Goal: Task Accomplishment & Management: Complete application form

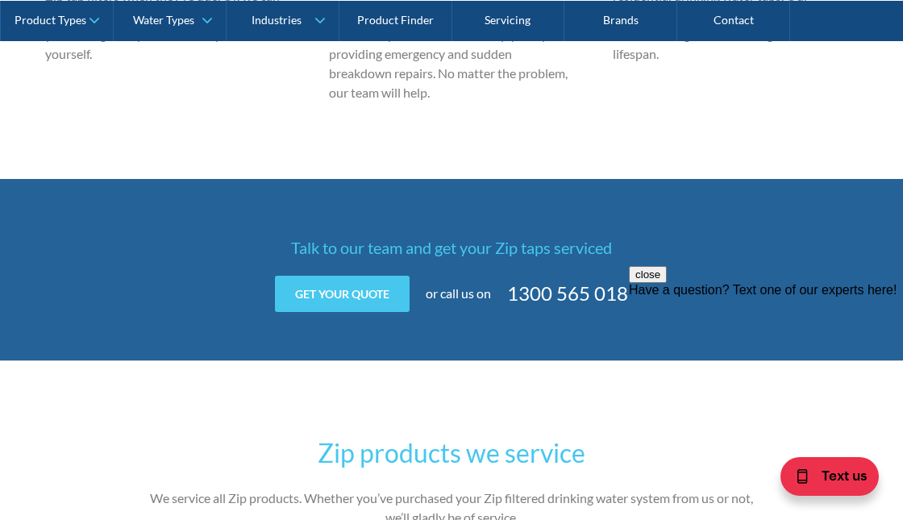
scroll to position [1570, 0]
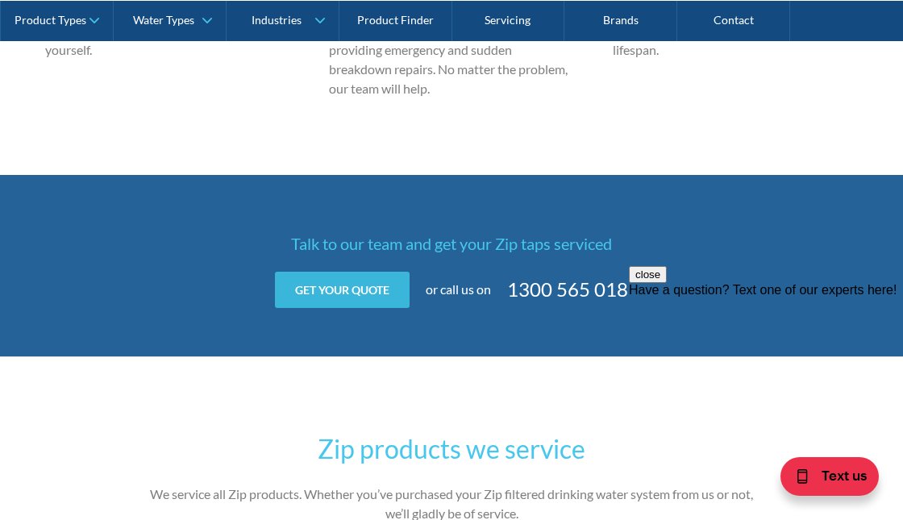
click at [369, 288] on link "Get your quote" at bounding box center [342, 290] width 135 height 36
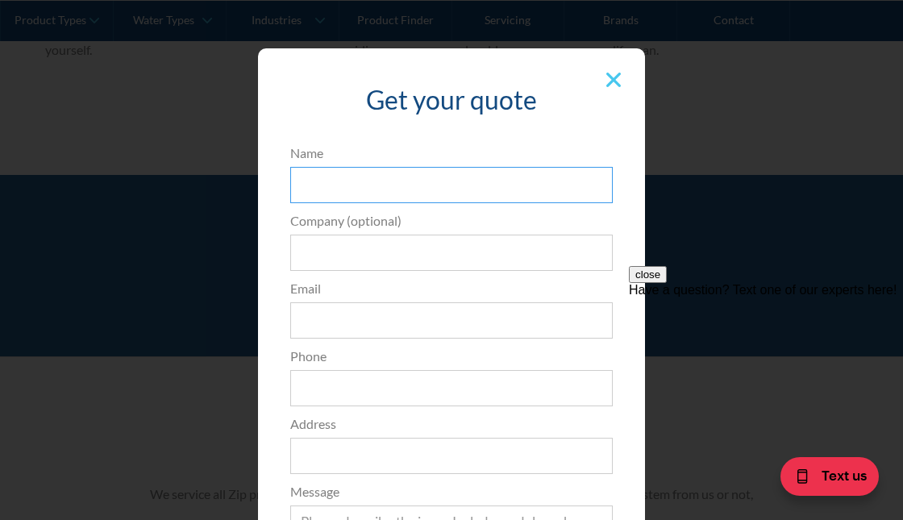
type input "[PERSON_NAME]"
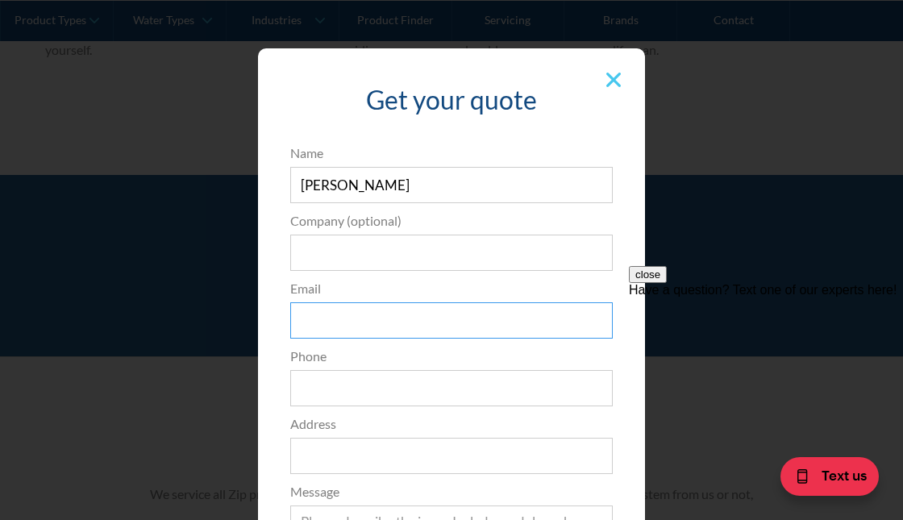
type input "[PERSON_NAME][EMAIL_ADDRESS][PERSON_NAME][DOMAIN_NAME]"
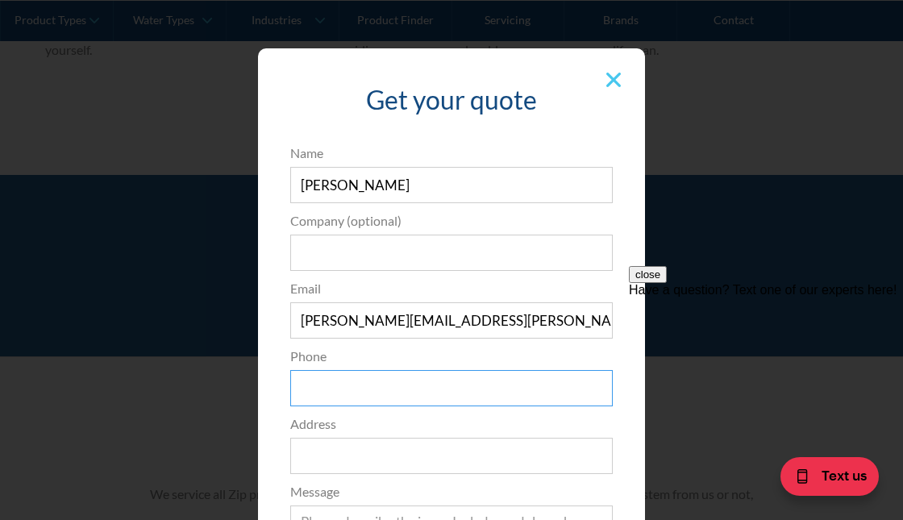
type input "0415427897"
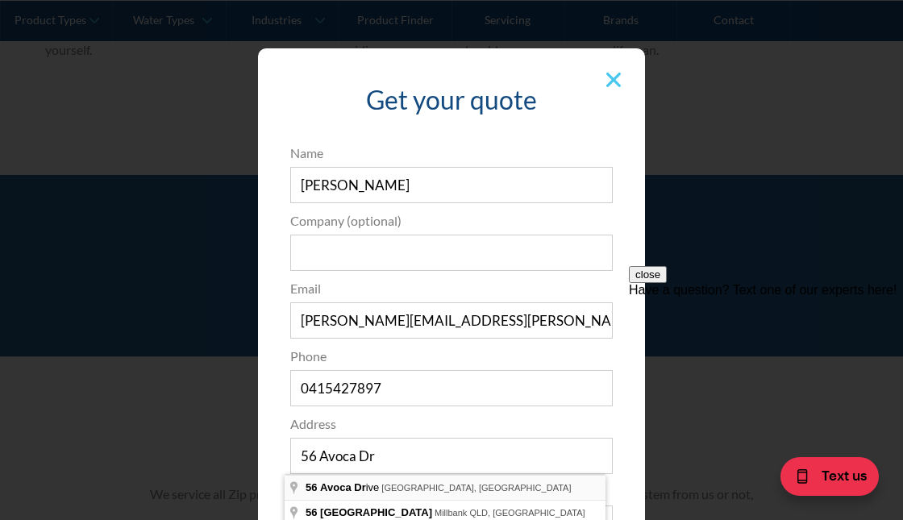
type input "[STREET_ADDRESS]"
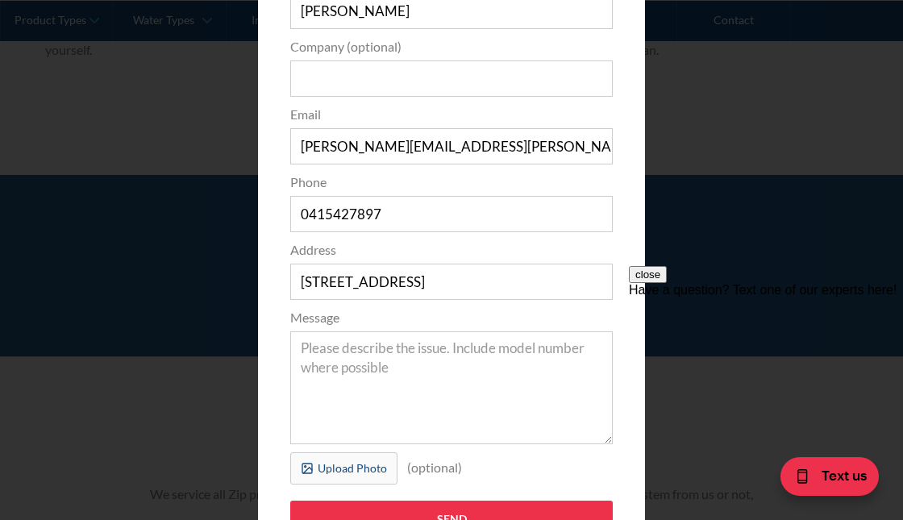
scroll to position [185, 0]
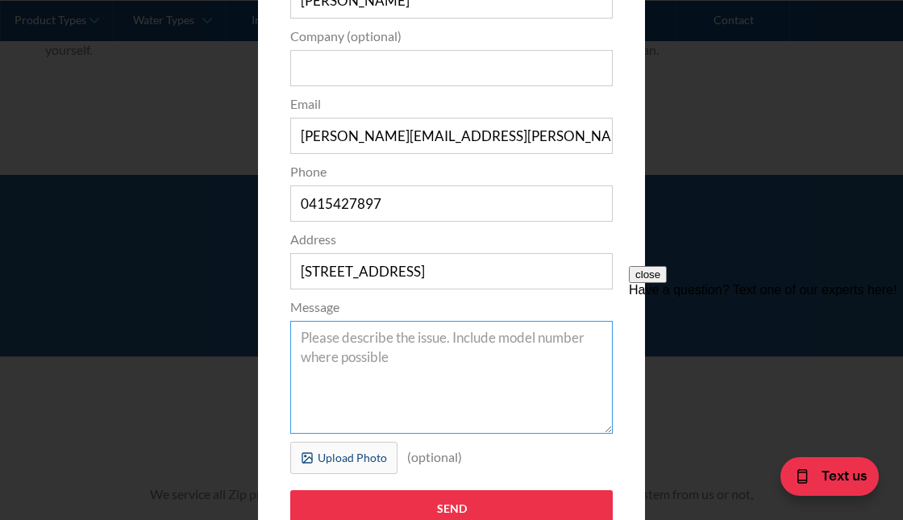
click at [300, 336] on textarea "Message" at bounding box center [451, 377] width 323 height 113
type textarea "e"
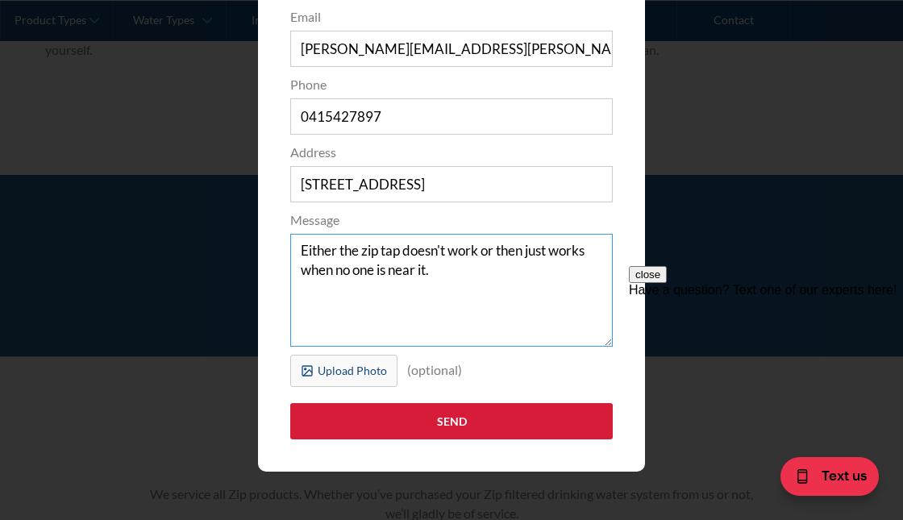
scroll to position [272, 0]
type textarea "Either the zip tap doesn't work or then just works when no one is near it."
click at [446, 423] on input "Send" at bounding box center [451, 421] width 323 height 36
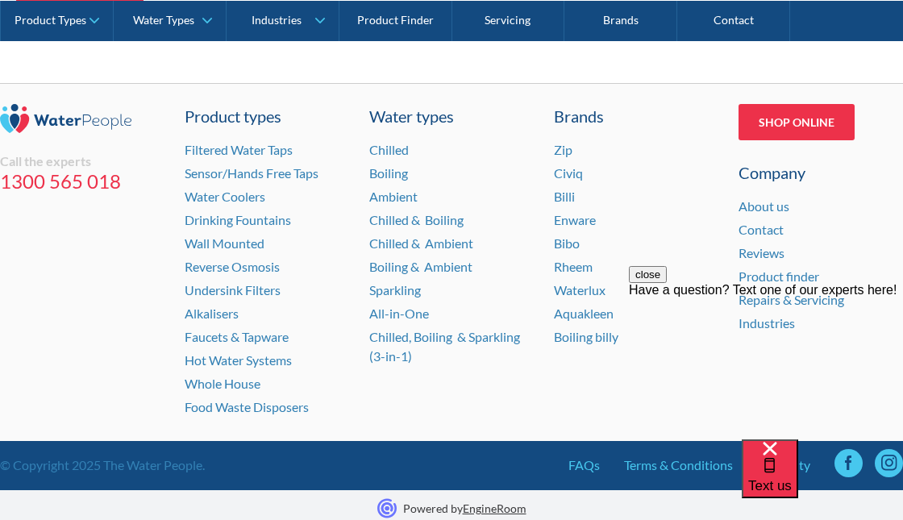
scroll to position [486, 0]
